Goal: Task Accomplishment & Management: Manage account settings

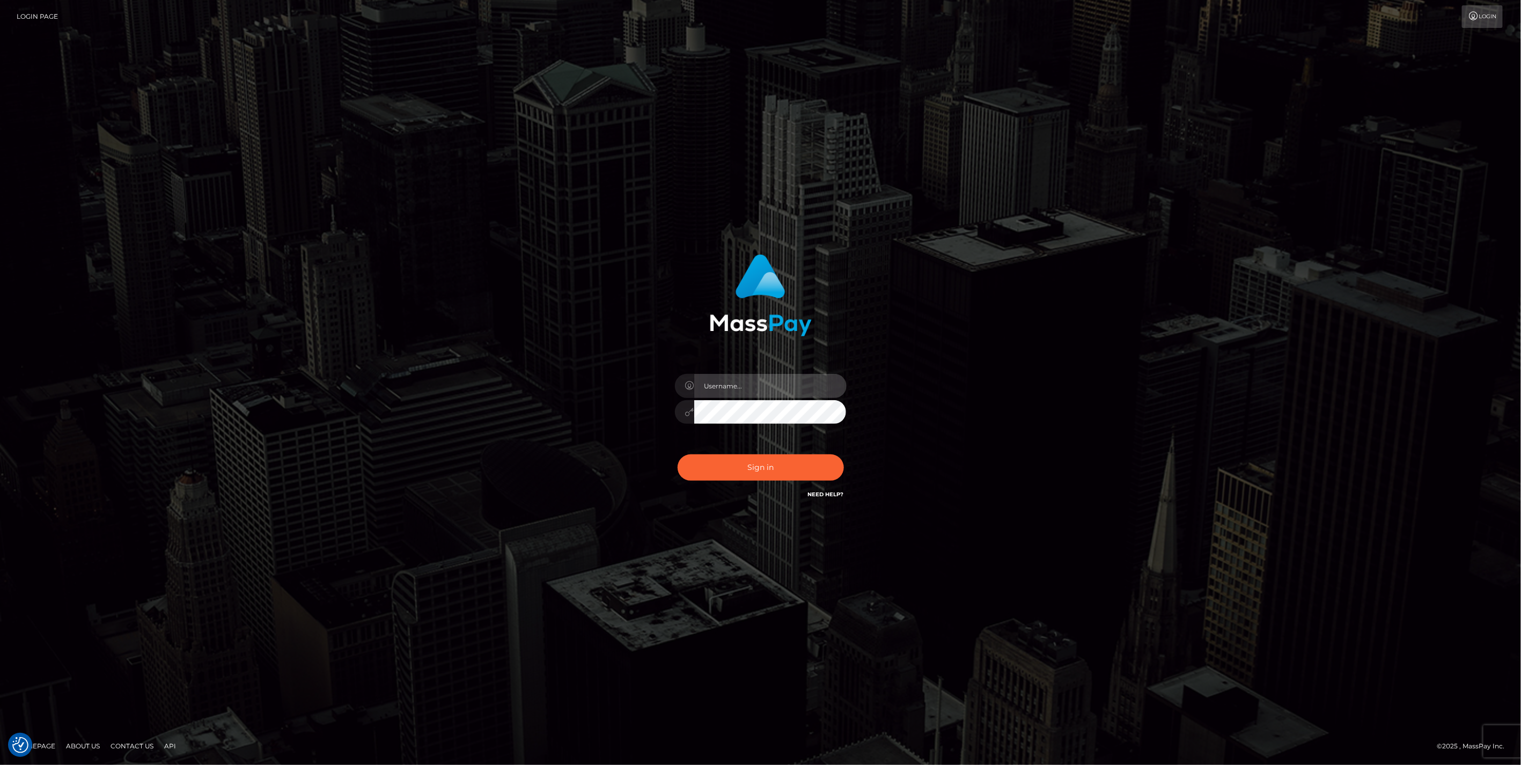
type input "jlo"
click at [741, 469] on button "Sign in" at bounding box center [761, 468] width 166 height 26
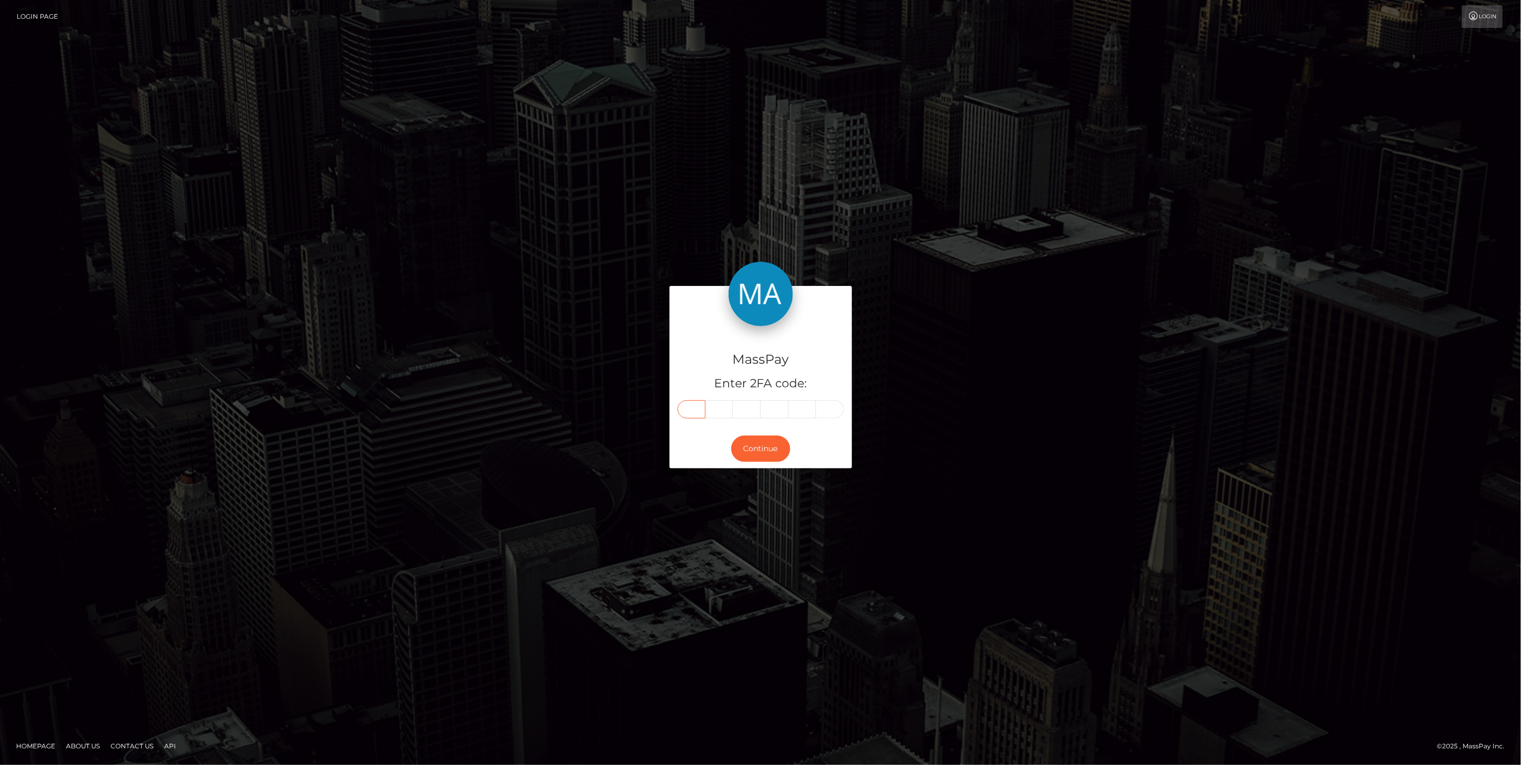
paste input "8"
type input "8"
type input "7"
type input "3"
type input "4"
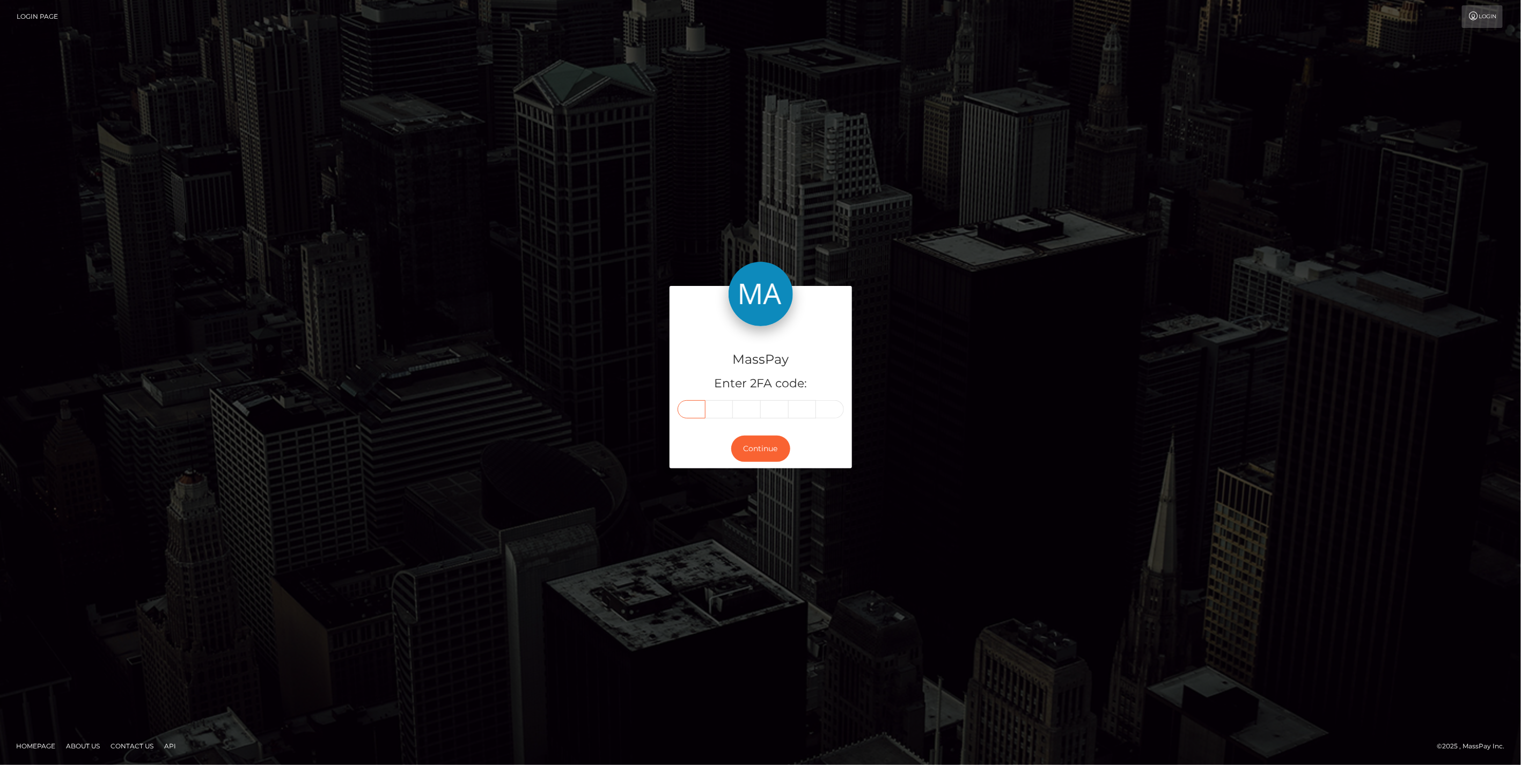
type input "2"
type input "1"
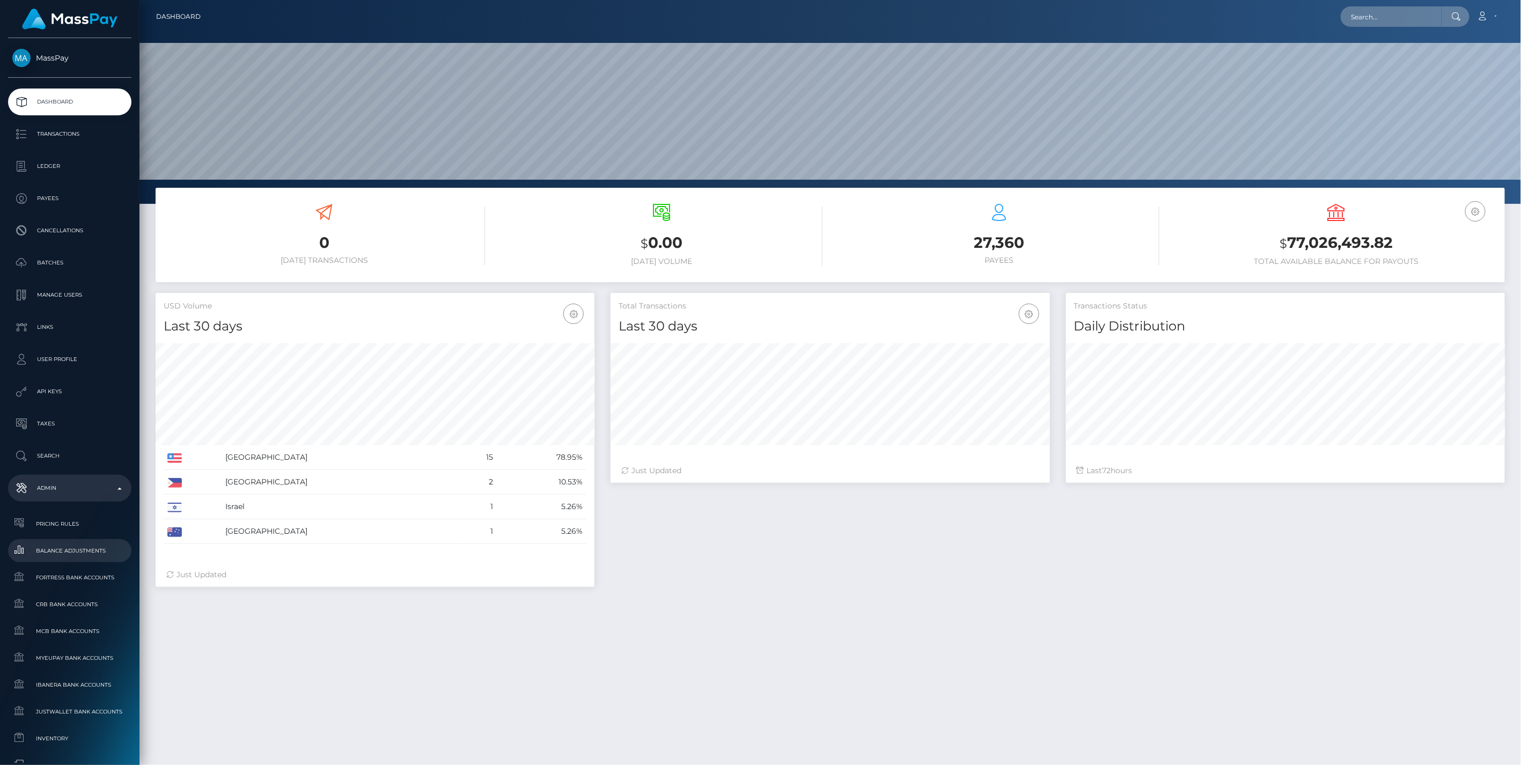
scroll to position [190, 438]
click at [60, 550] on span "Balance Adjustments" at bounding box center [69, 551] width 115 height 12
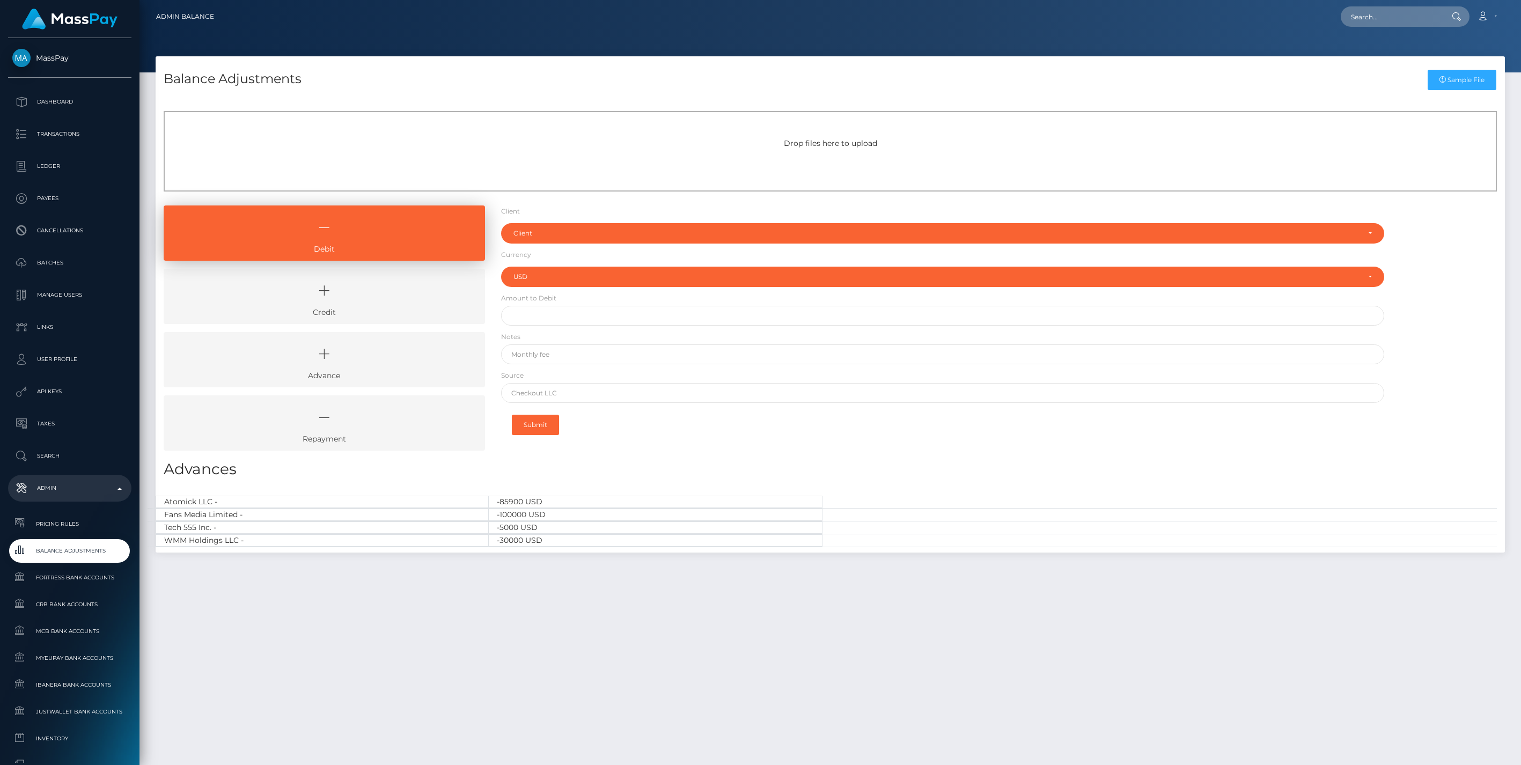
select select "USD"
drag, startPoint x: 390, startPoint y: 309, endPoint x: 419, endPoint y: 284, distance: 38.5
click at [390, 309] on link "Credit" at bounding box center [324, 296] width 321 height 55
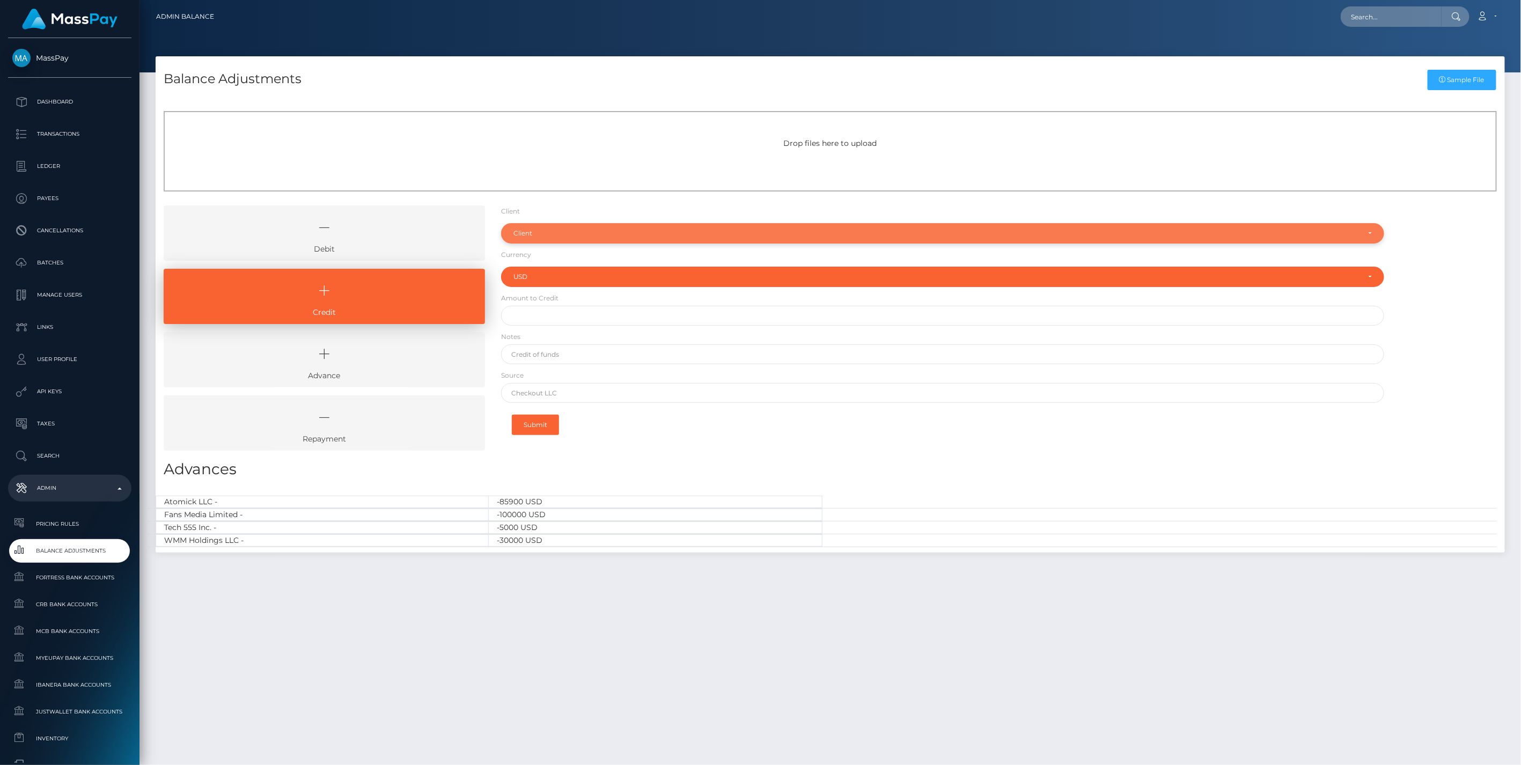
click at [576, 231] on div "Client" at bounding box center [937, 233] width 847 height 9
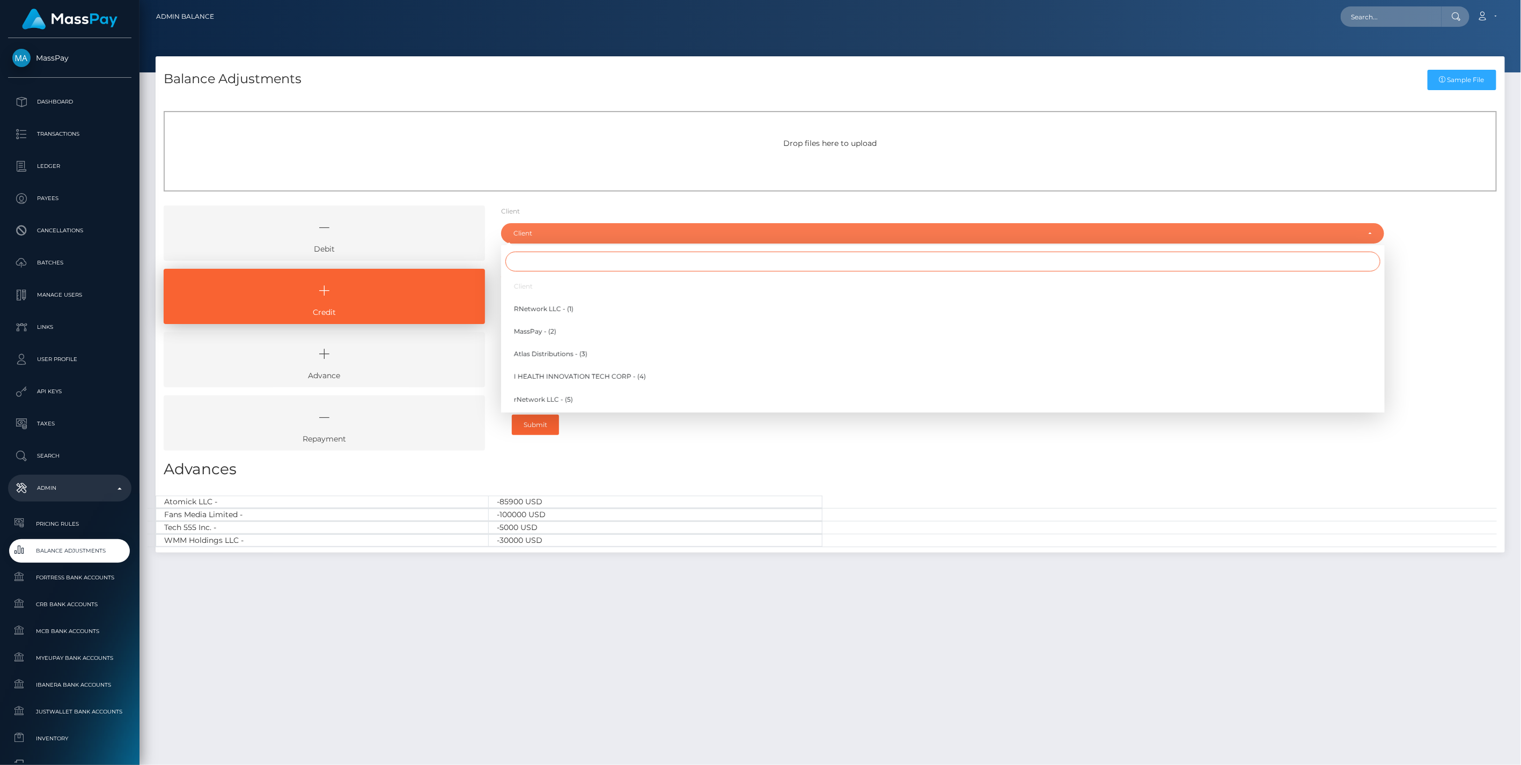
drag, startPoint x: 535, startPoint y: 270, endPoint x: 529, endPoint y: 269, distance: 6.5
click at [535, 270] on input "Search" at bounding box center [943, 262] width 875 height 20
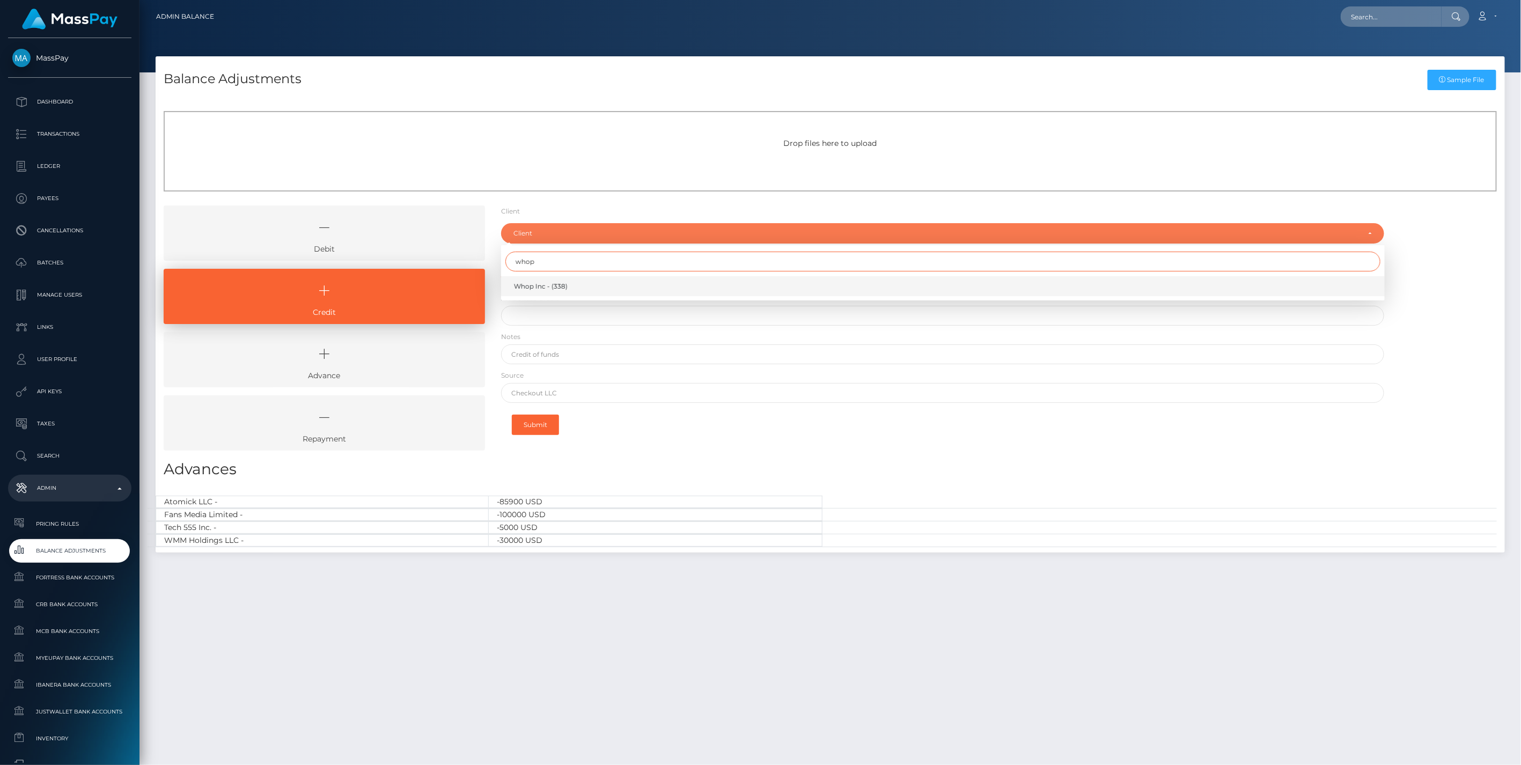
type input "whop"
click at [536, 286] on span "Whop Inc - (338)" at bounding box center [541, 287] width 54 height 10
select select "338"
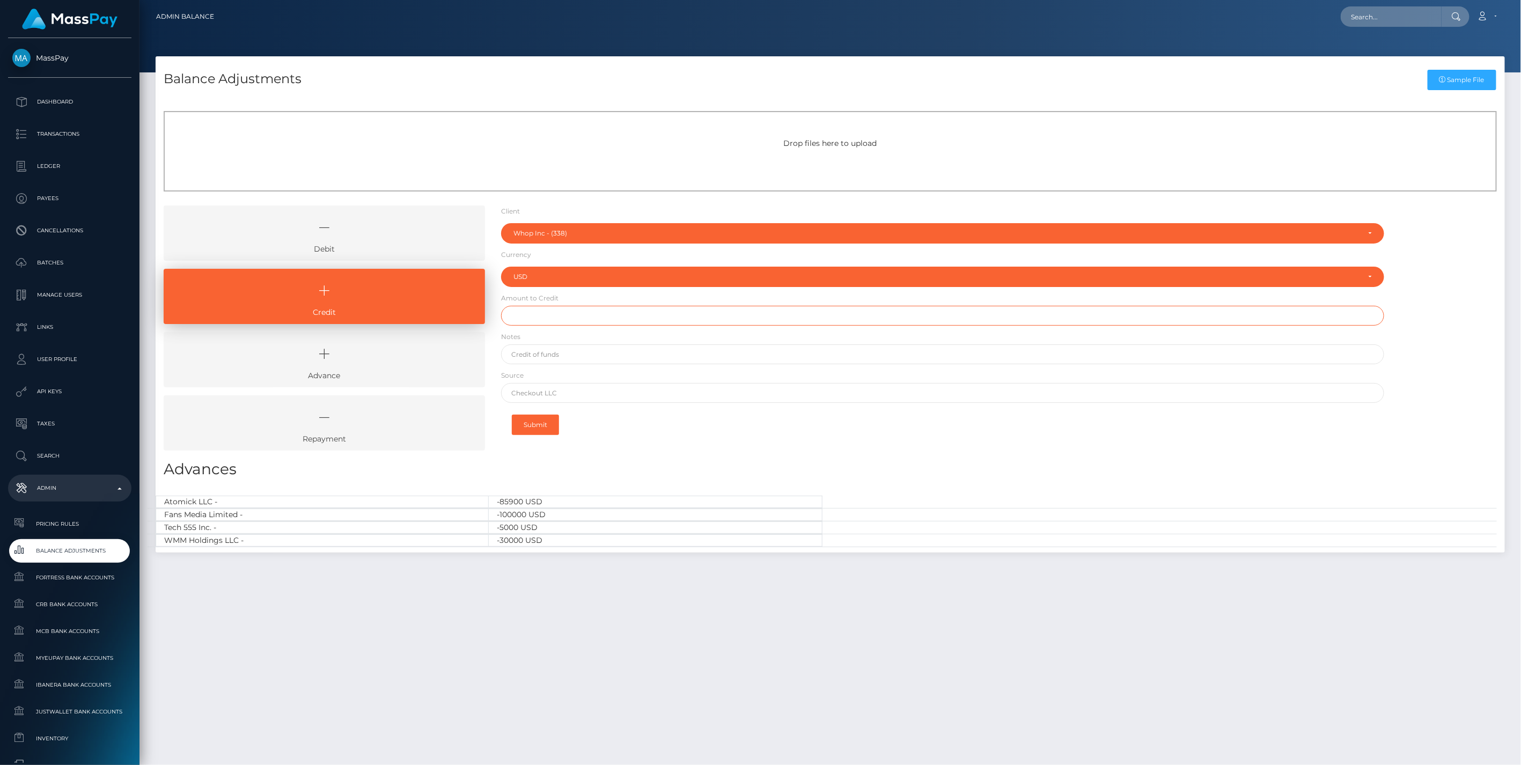
click at [525, 315] on input "text" at bounding box center [943, 316] width 884 height 20
type input "$142,191.93"
click at [554, 352] on input "text" at bounding box center [943, 355] width 884 height 20
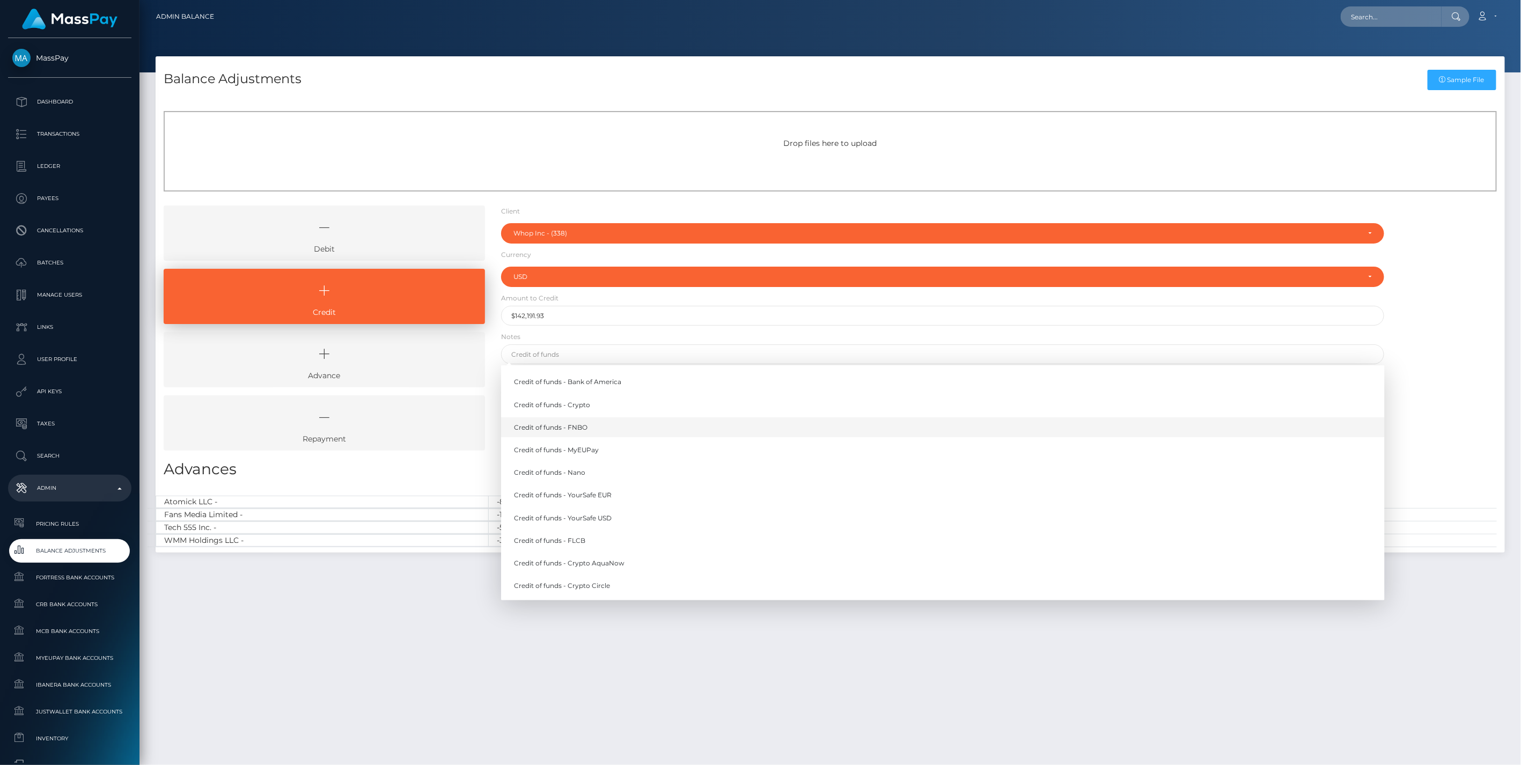
click at [568, 429] on link "Credit of funds - FNBO" at bounding box center [943, 428] width 884 height 20
type input "Credit of funds - FNBO"
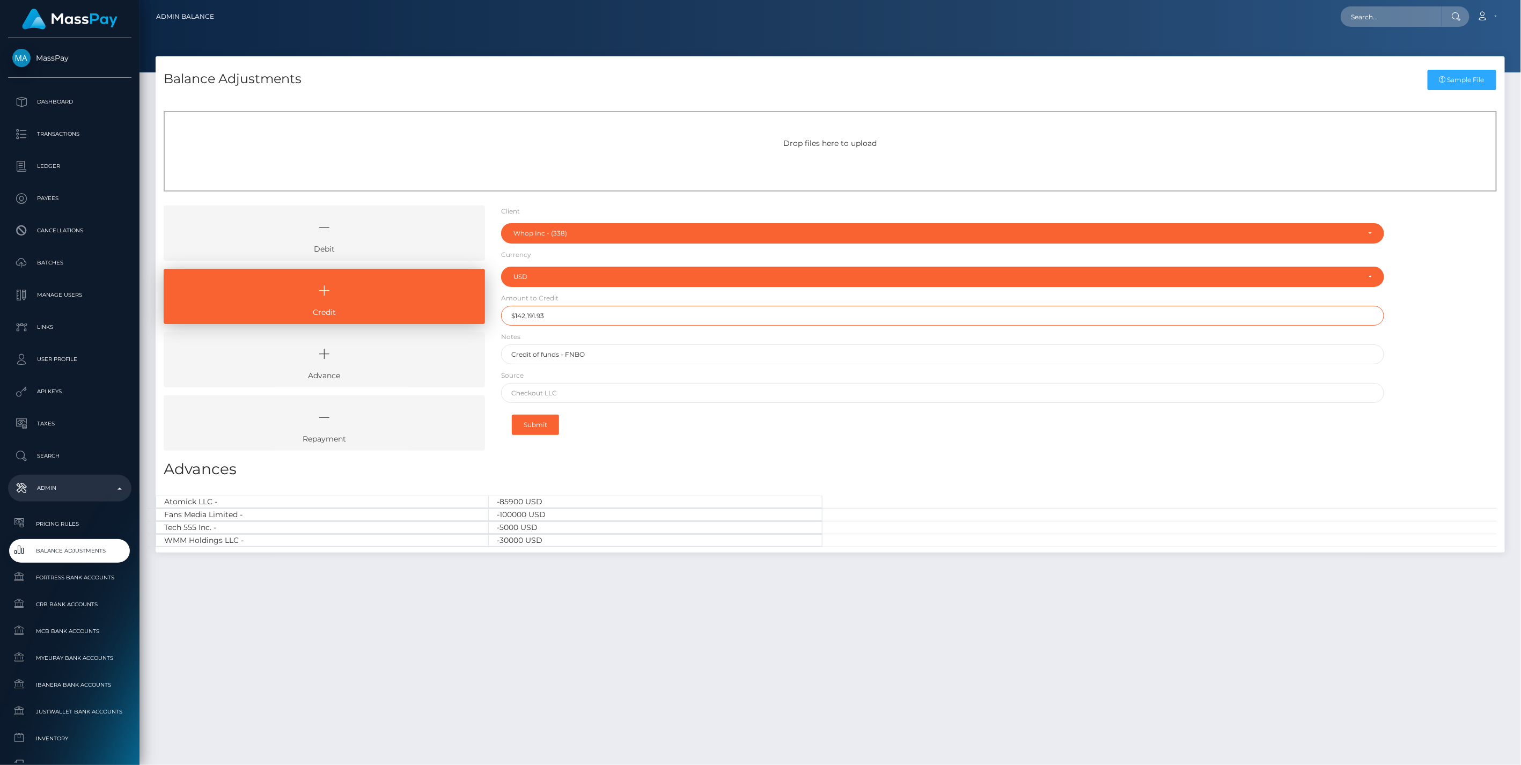
click at [560, 318] on input "$142,191.93" at bounding box center [943, 316] width 884 height 20
type input "$142,191.93"
click at [535, 397] on input "text" at bounding box center [943, 393] width 884 height 20
paste input "CHECKOUT SAS"
type input "CHECKOUT SAS"
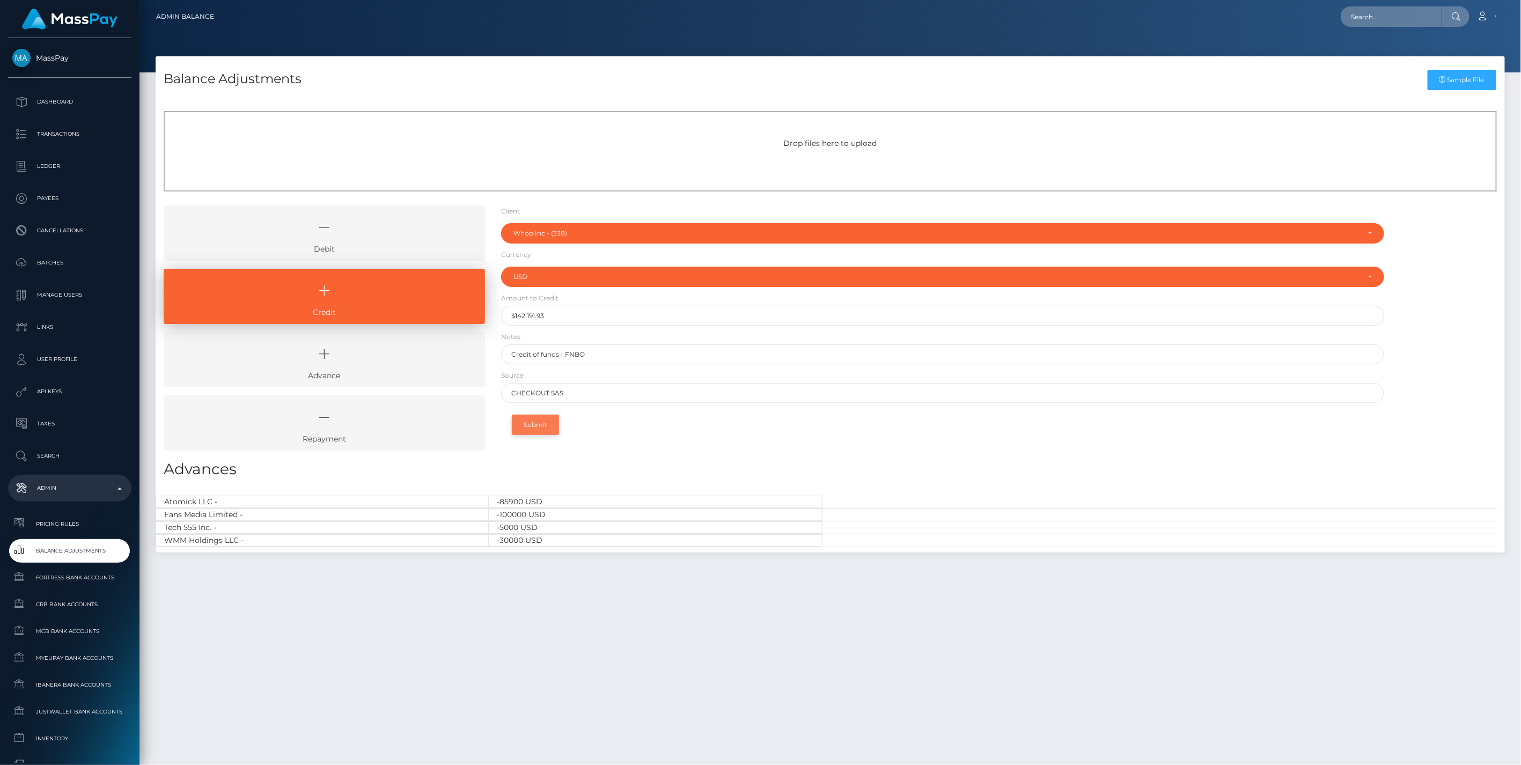
click at [547, 428] on button "Submit" at bounding box center [535, 425] width 47 height 20
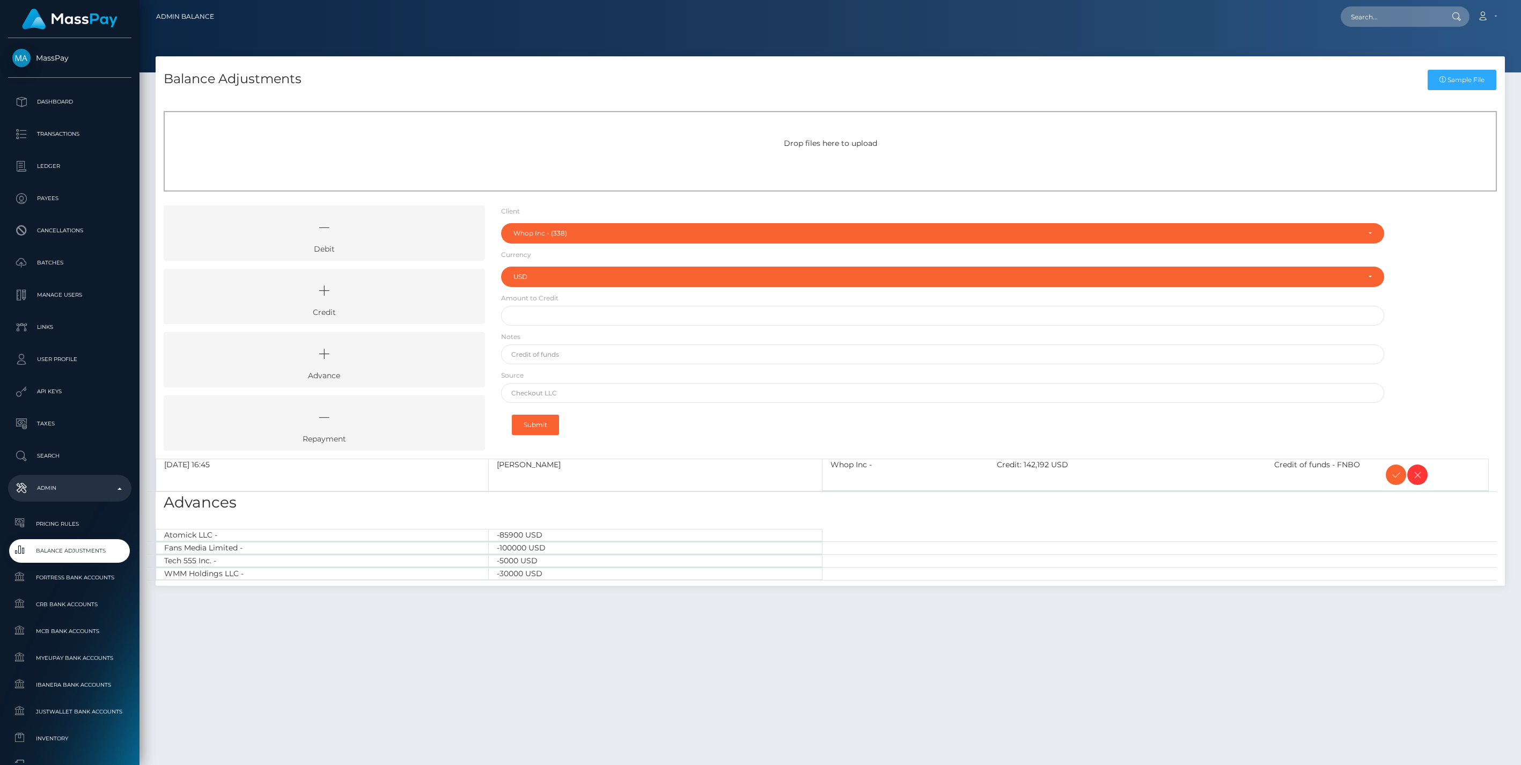
select select "338"
select select "USD"
click at [1397, 473] on icon at bounding box center [1396, 475] width 13 height 13
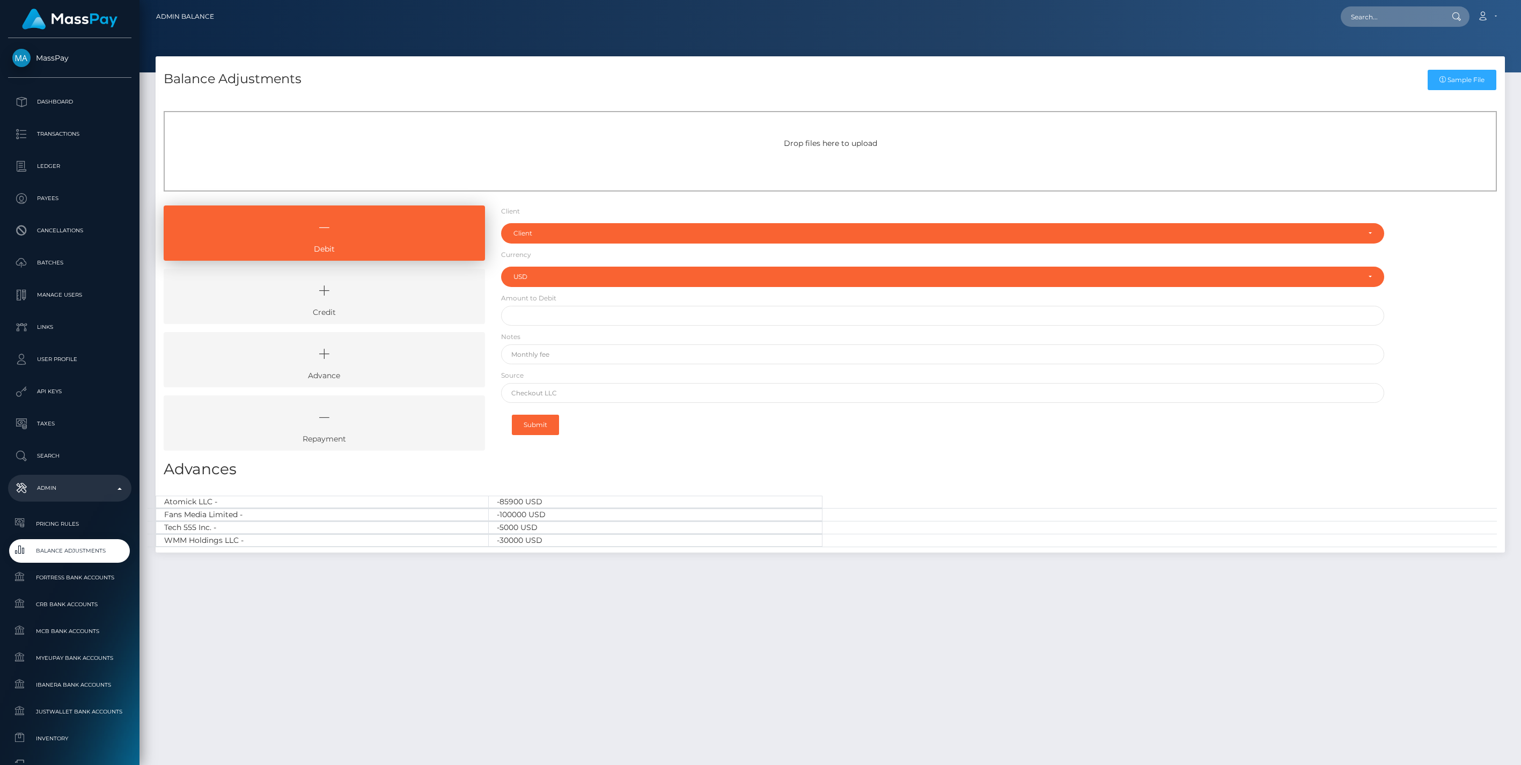
select select "USD"
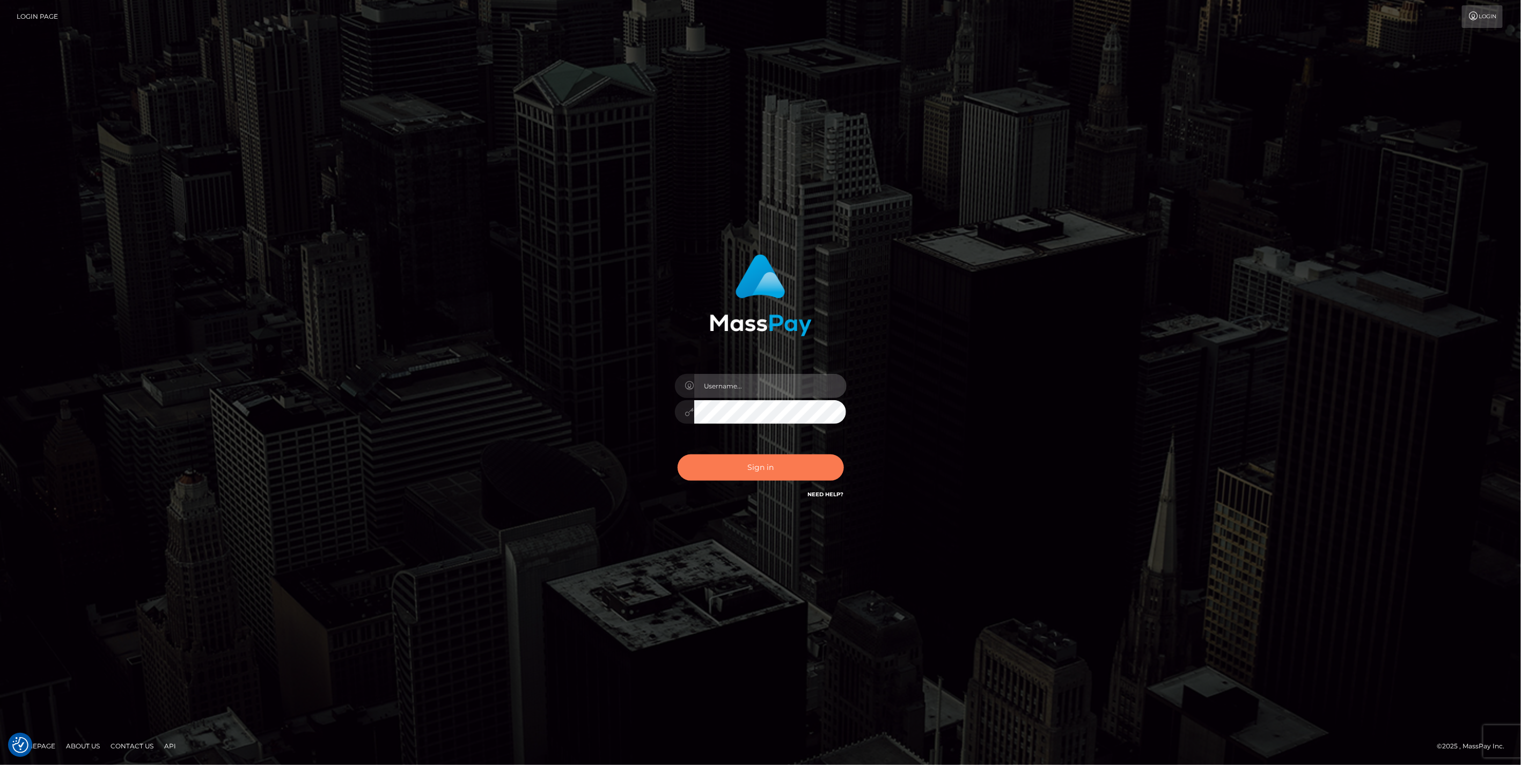
type input "jlo"
click at [763, 460] on button "Sign in" at bounding box center [761, 468] width 166 height 26
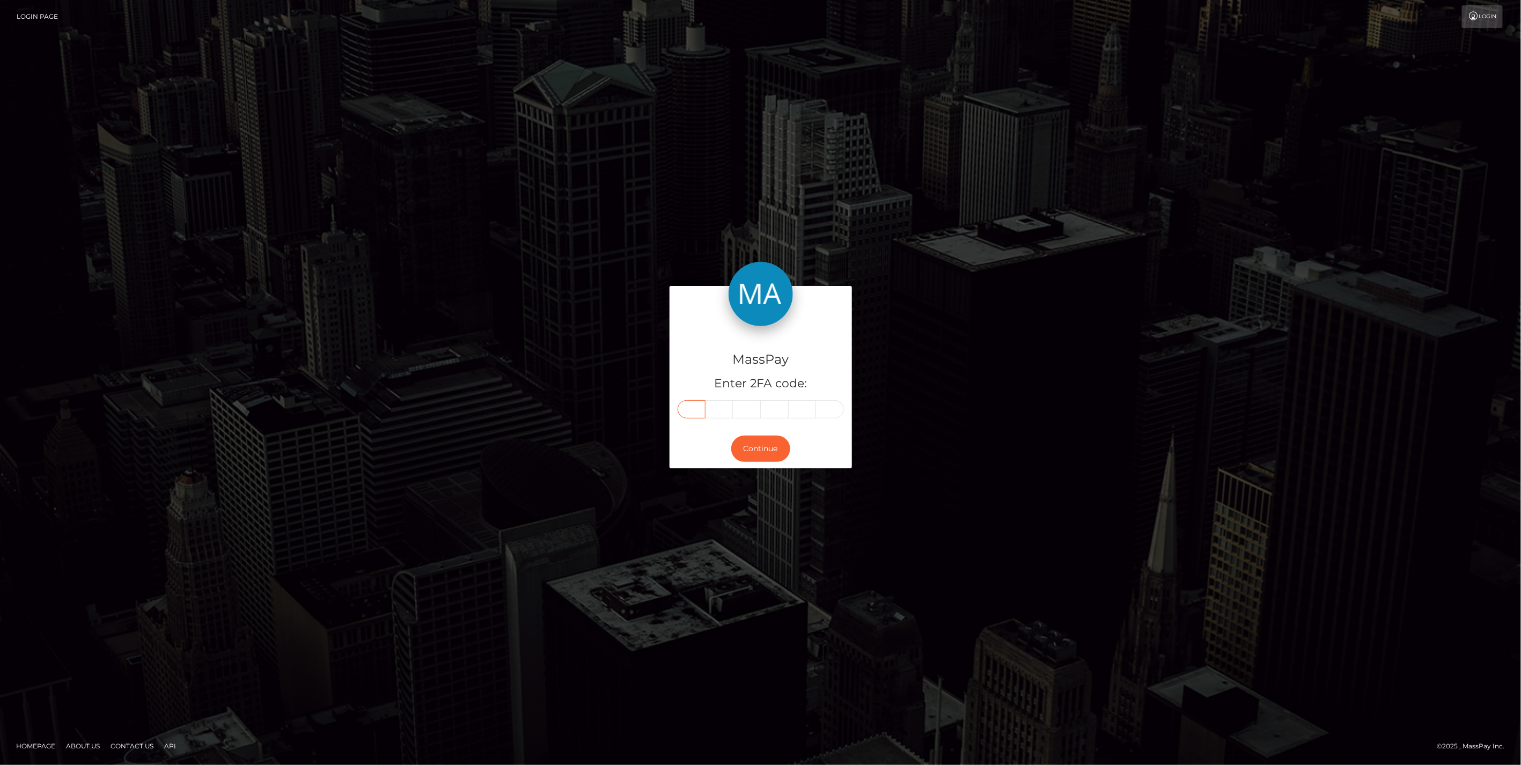
paste input "6"
type input "6"
type input "1"
type input "9"
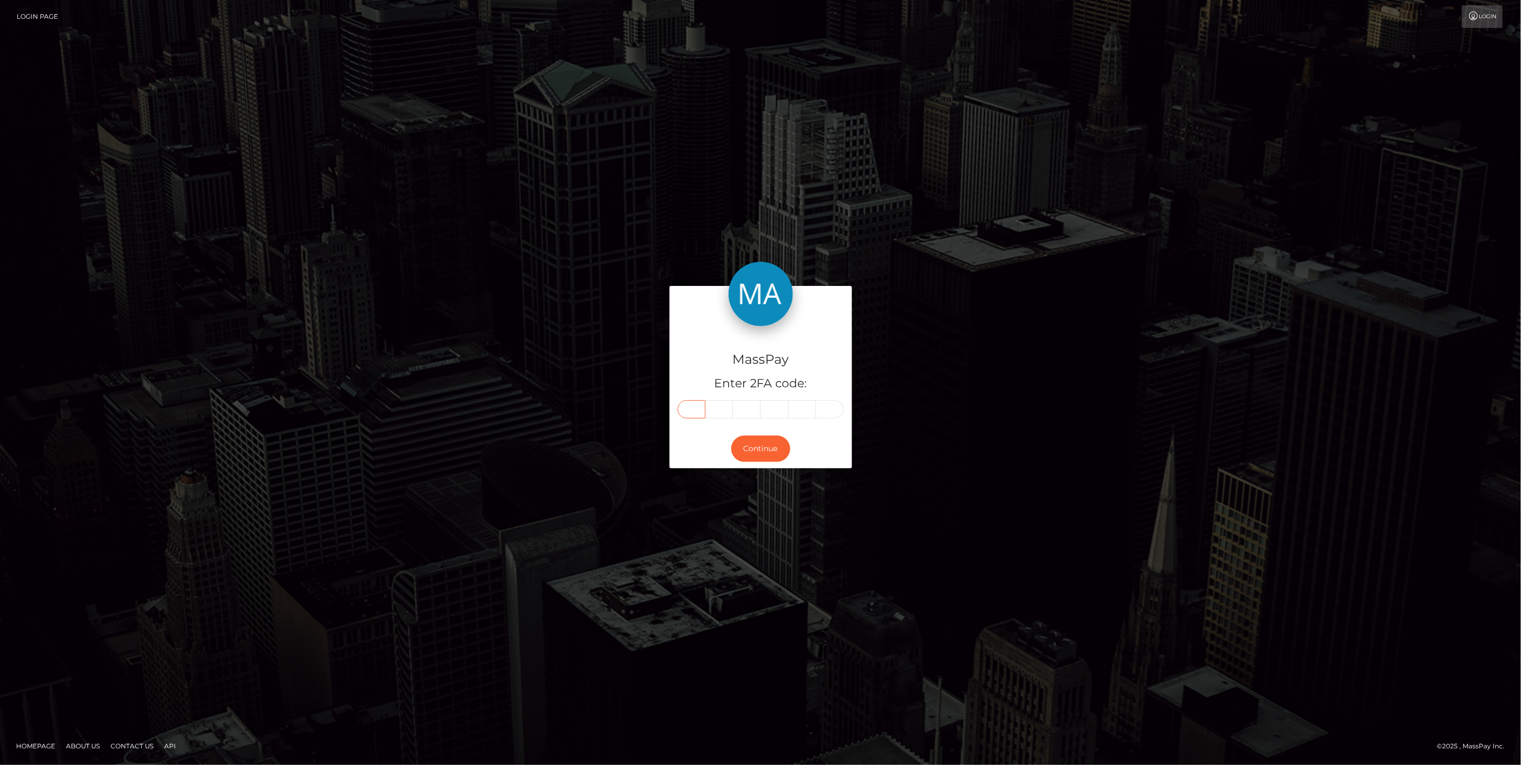
type input "5"
type input "0"
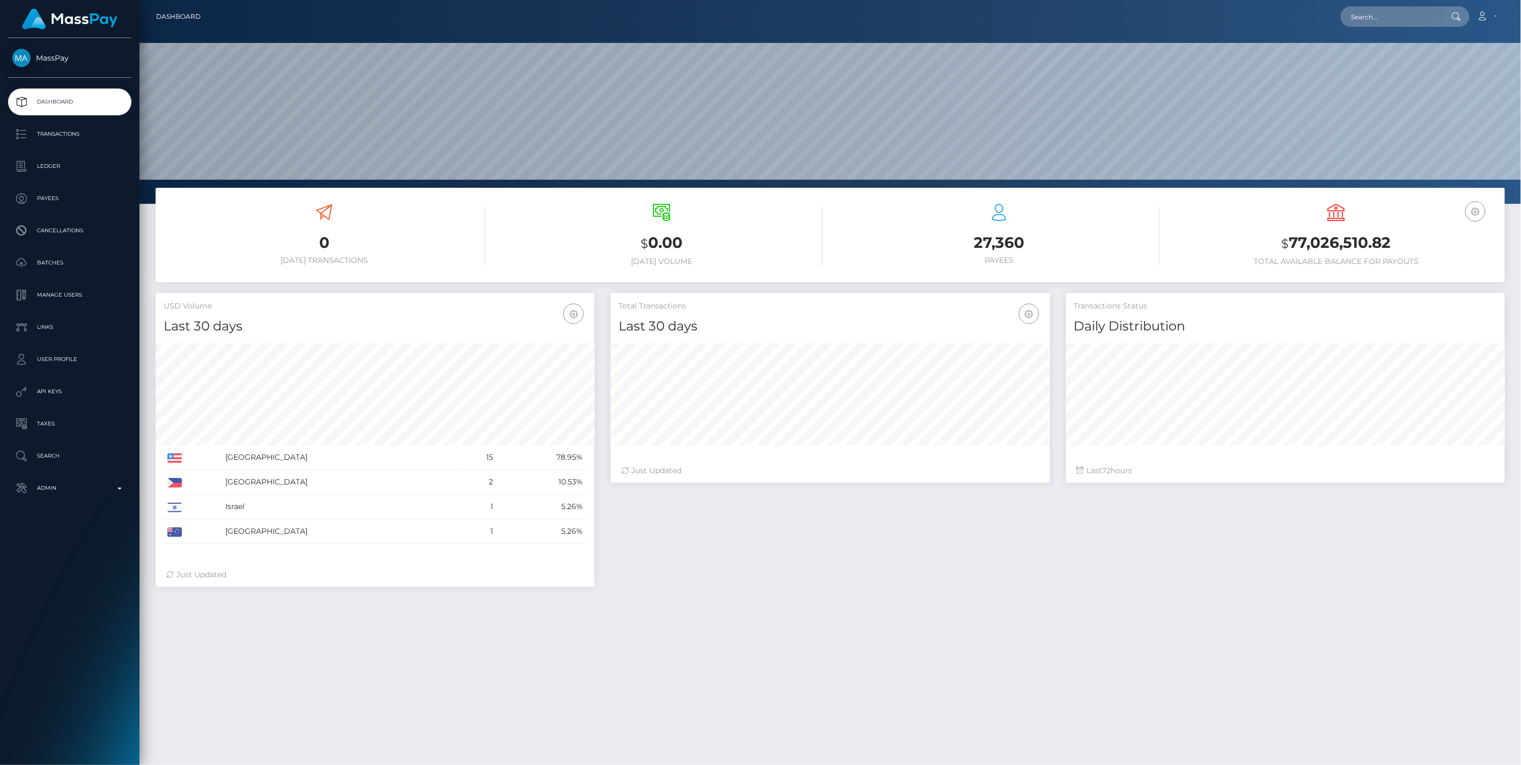
scroll to position [190, 438]
click at [128, 486] on link "Admin" at bounding box center [69, 488] width 123 height 27
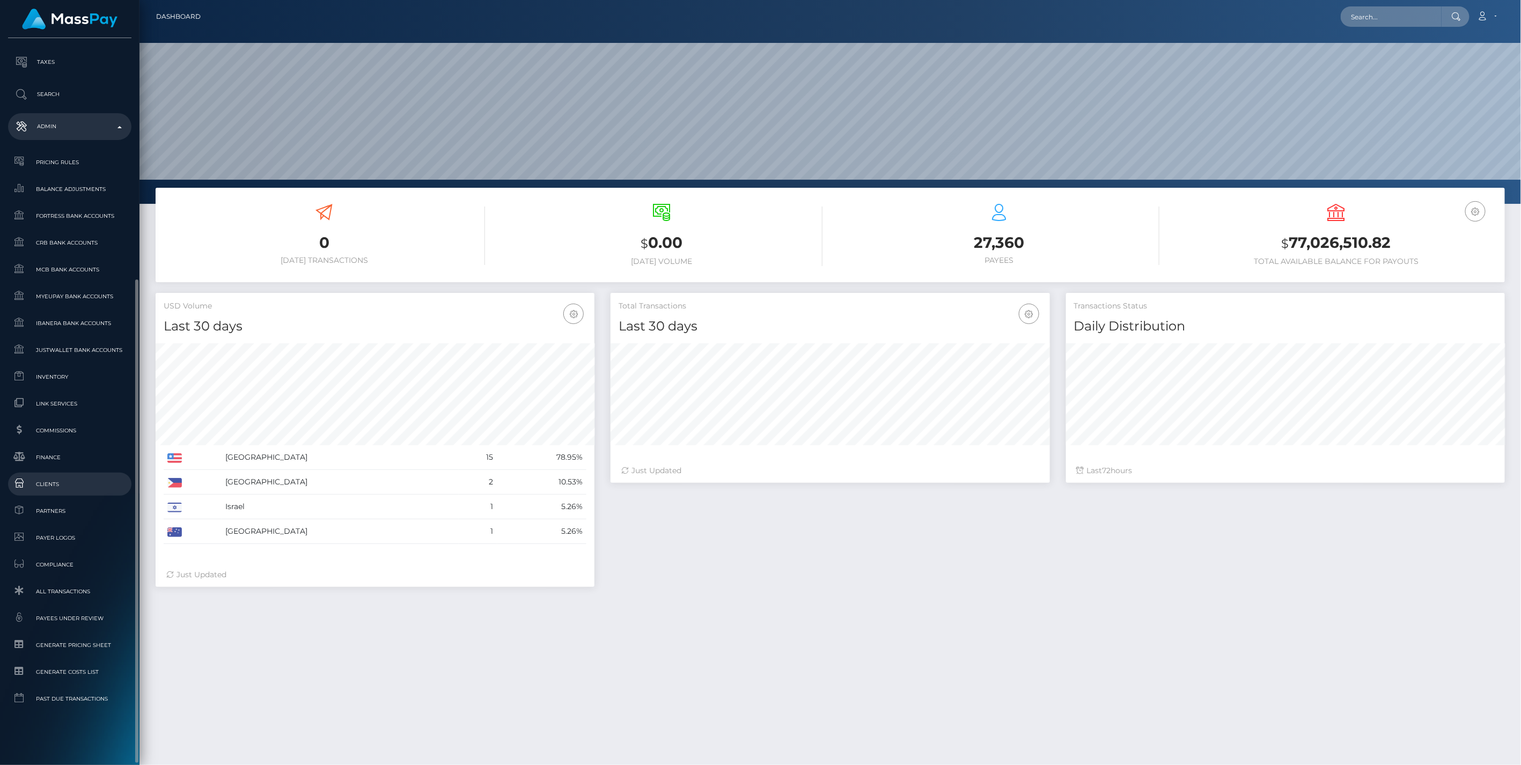
click at [47, 481] on span "Clients" at bounding box center [69, 484] width 115 height 12
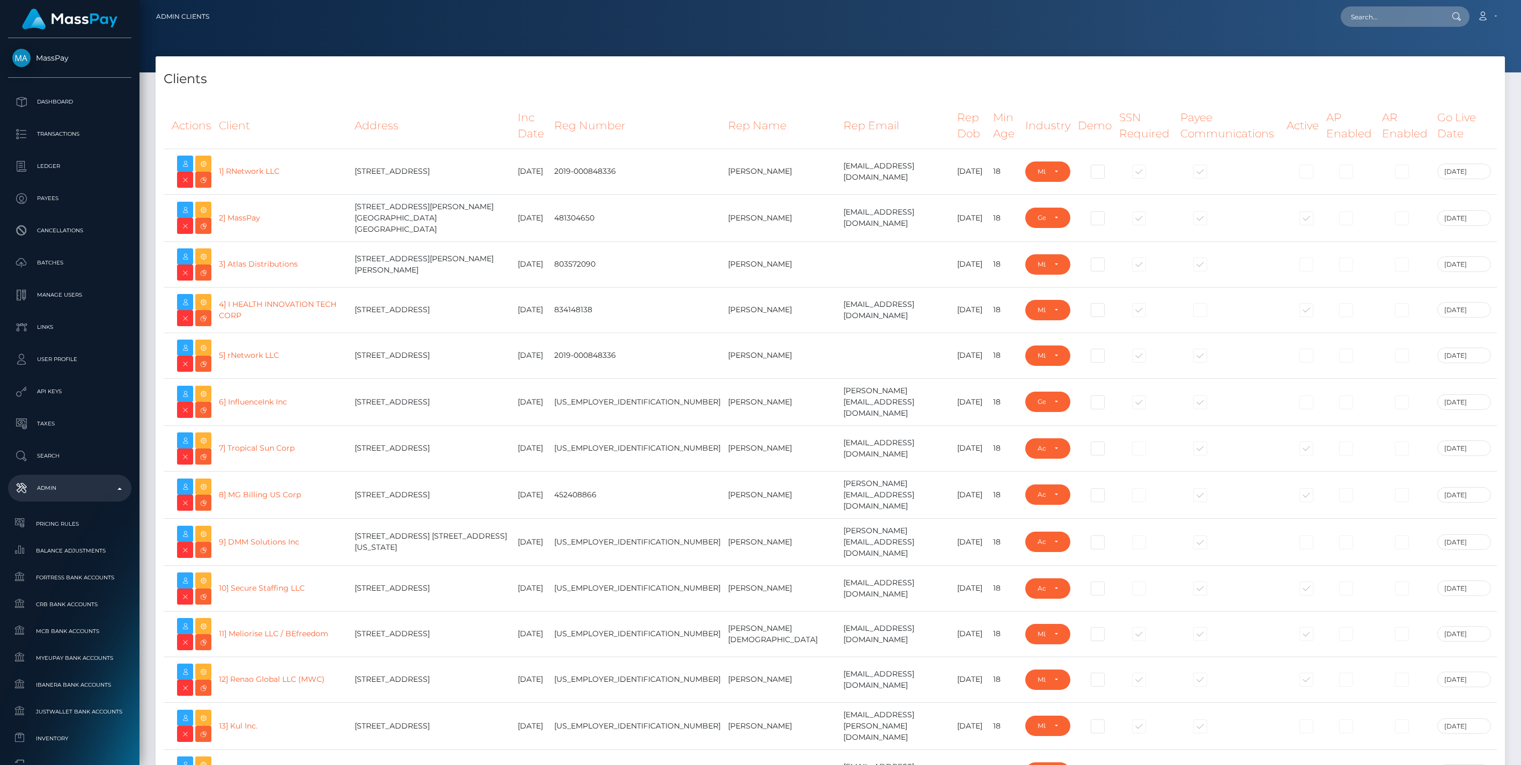
select select "223"
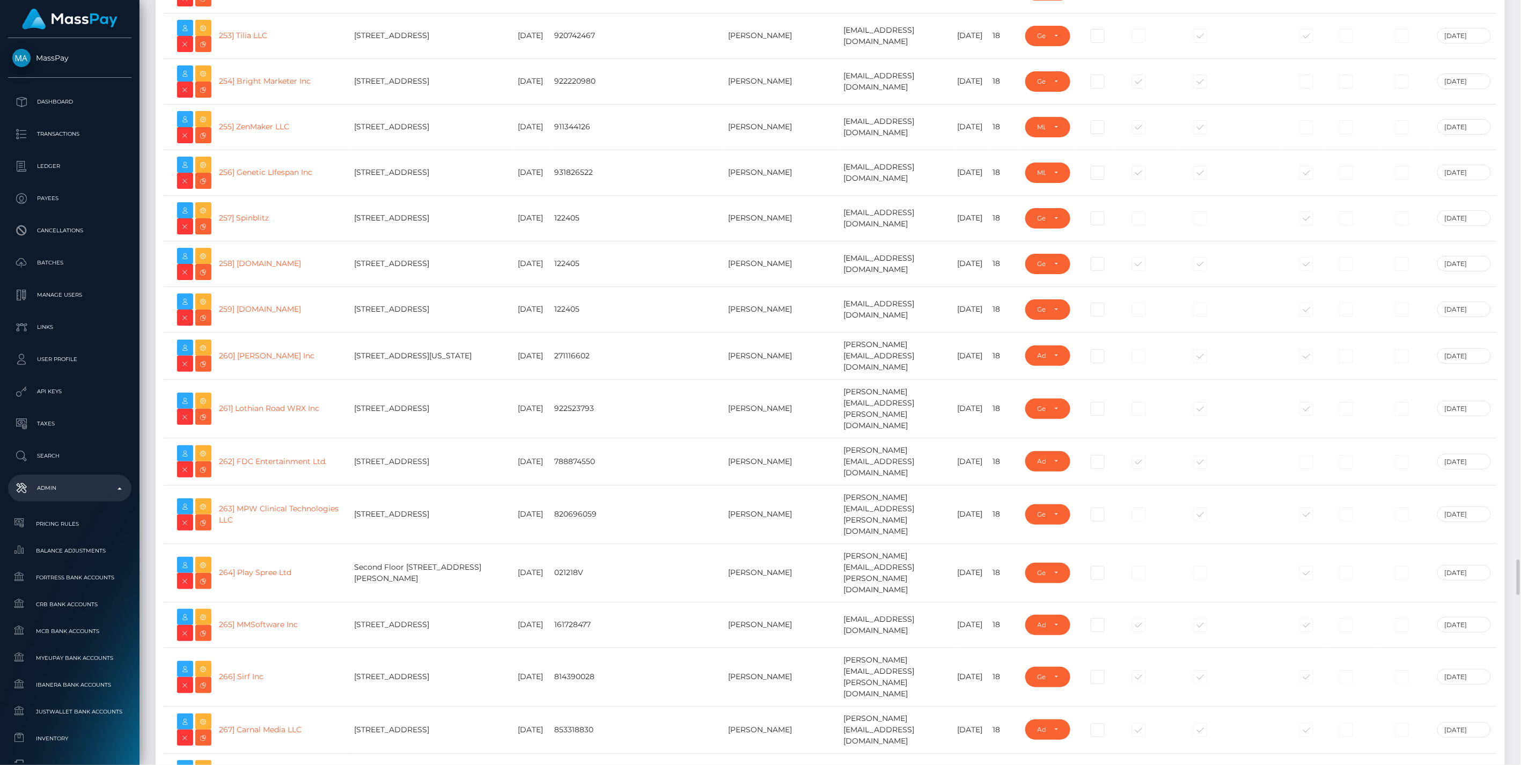
scroll to position [12329, 0]
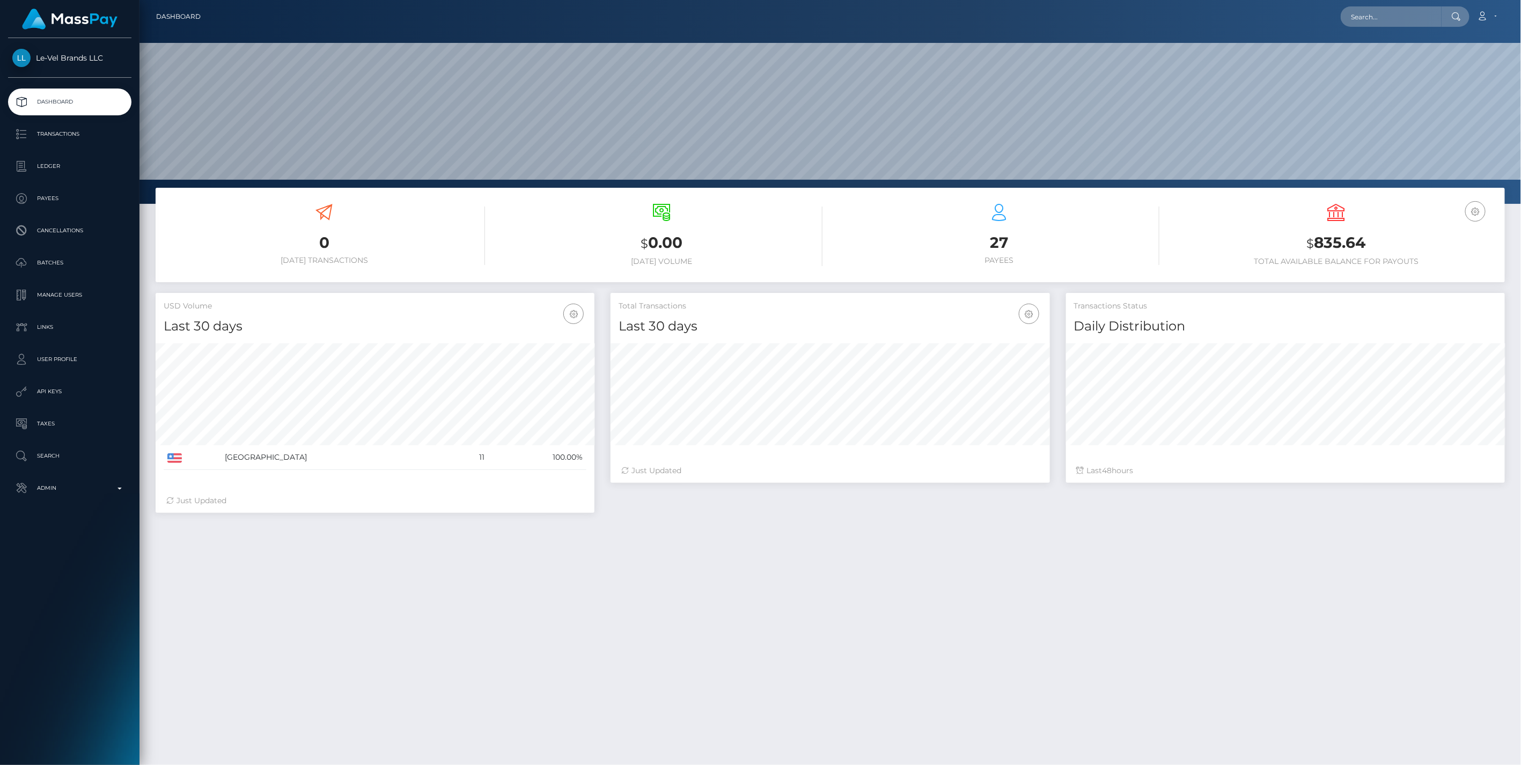
scroll to position [190, 438]
click at [39, 164] on p "Ledger" at bounding box center [69, 166] width 115 height 16
